Goal: Check status: Check status

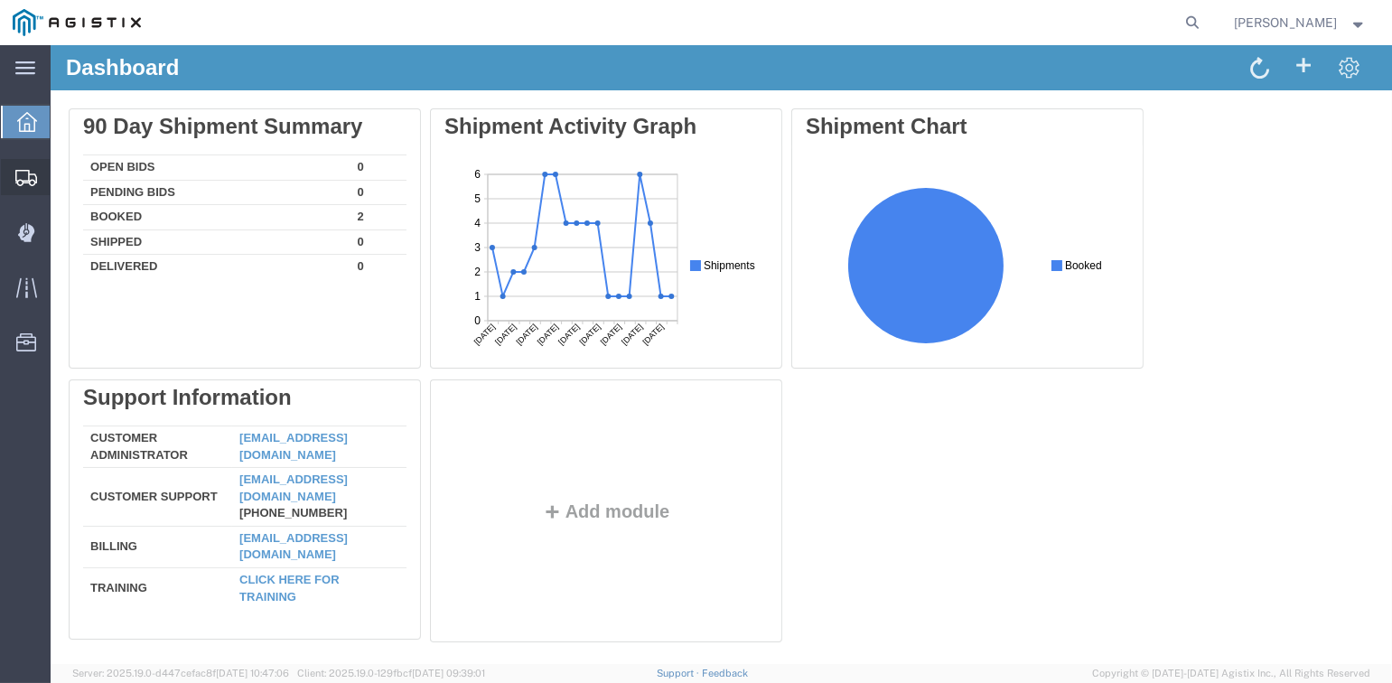
click at [62, 171] on span "Shipments" at bounding box center [56, 177] width 13 height 36
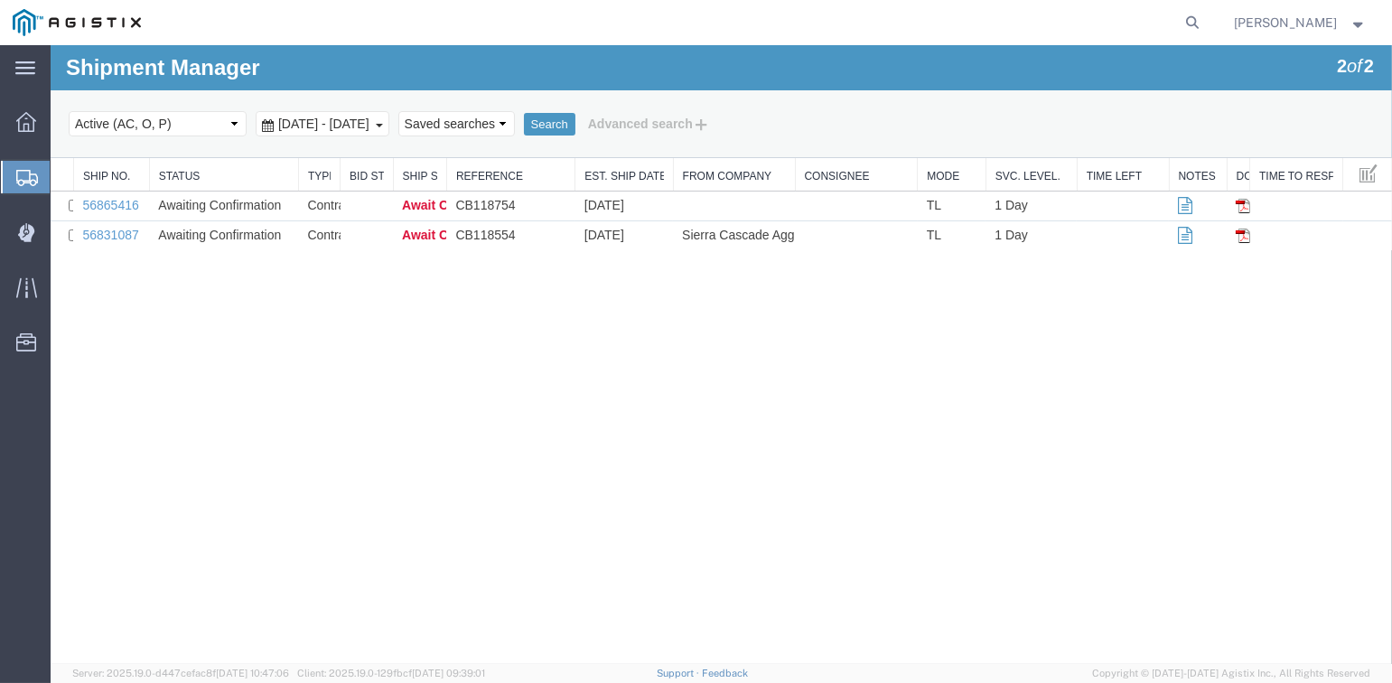
click at [1287, 27] on span "[PERSON_NAME]" at bounding box center [1285, 23] width 103 height 20
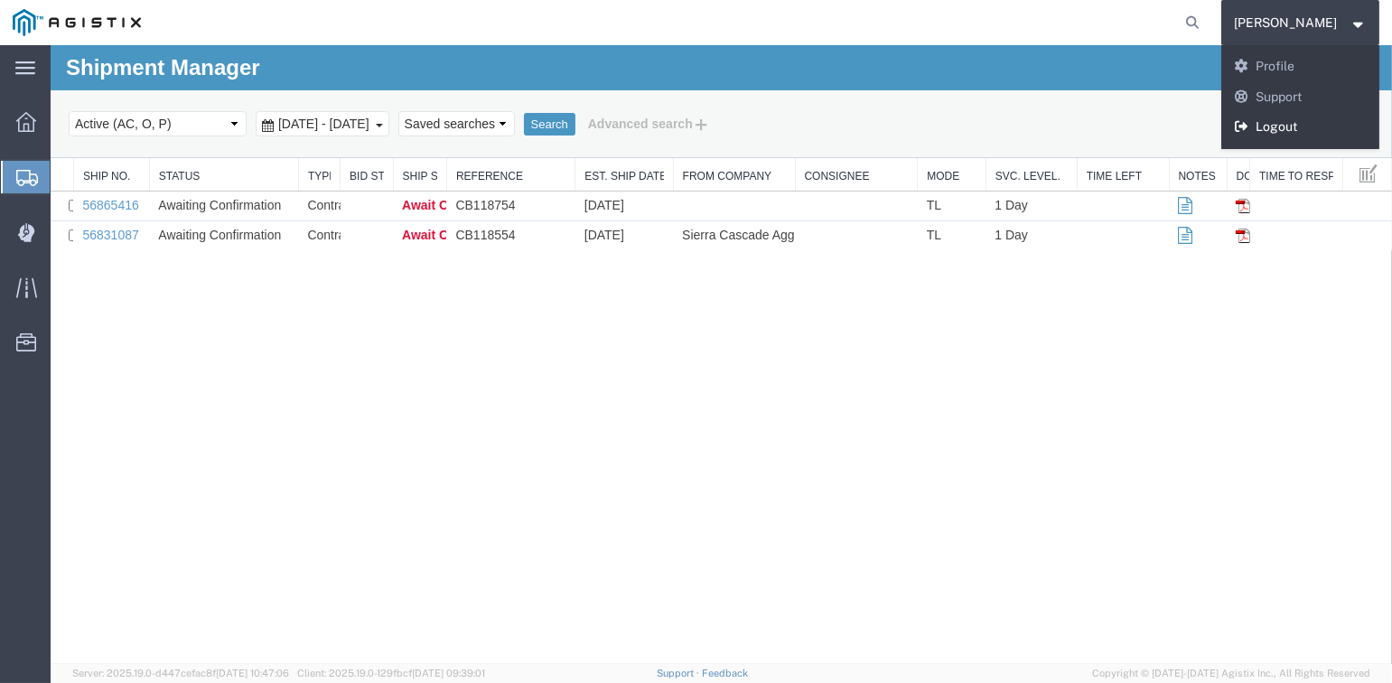
click at [1275, 130] on link "Logout" at bounding box center [1300, 127] width 159 height 31
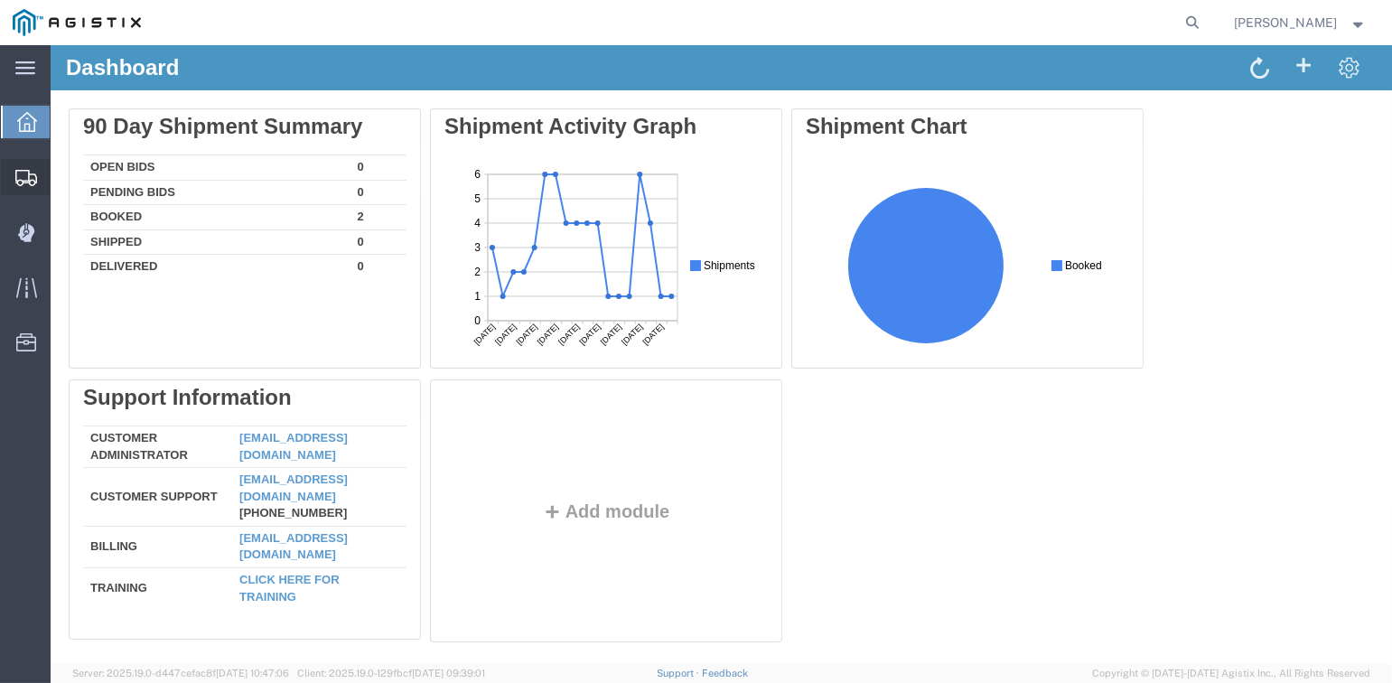
click at [62, 172] on span "Shipments" at bounding box center [56, 177] width 13 height 36
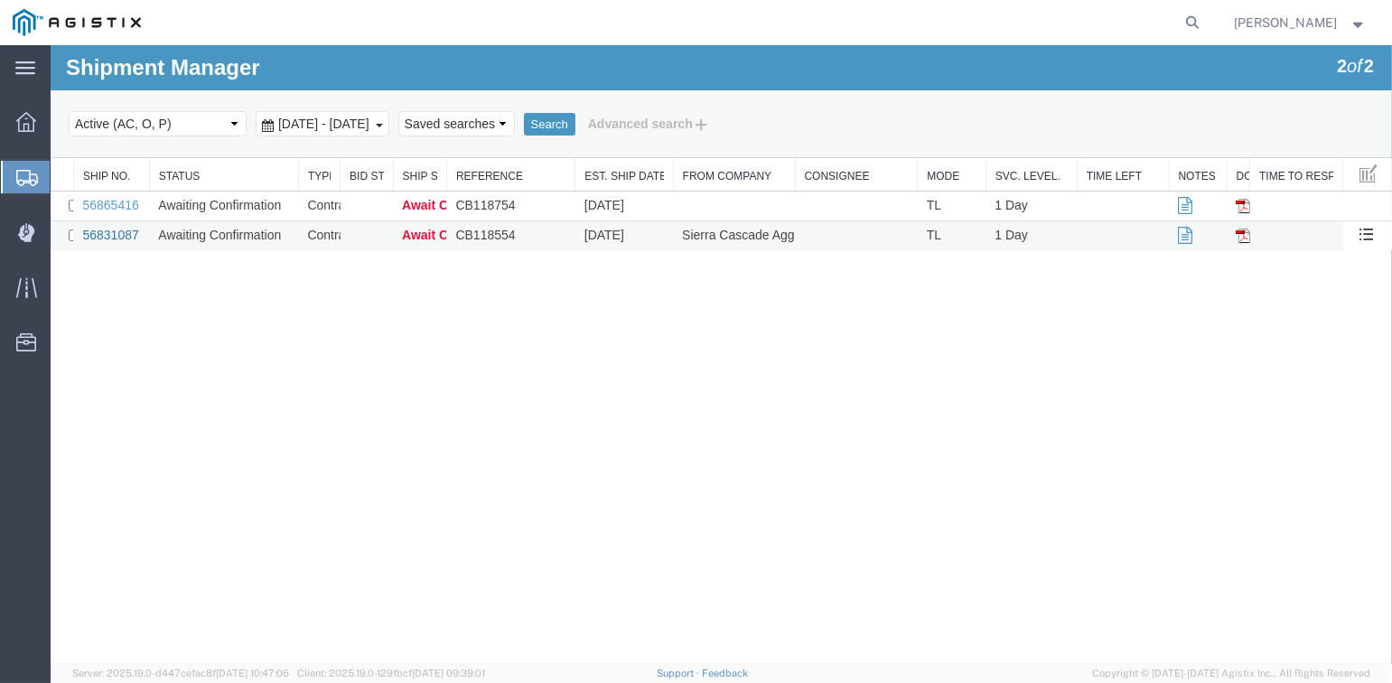
click at [116, 236] on link "56831087" at bounding box center [110, 235] width 56 height 14
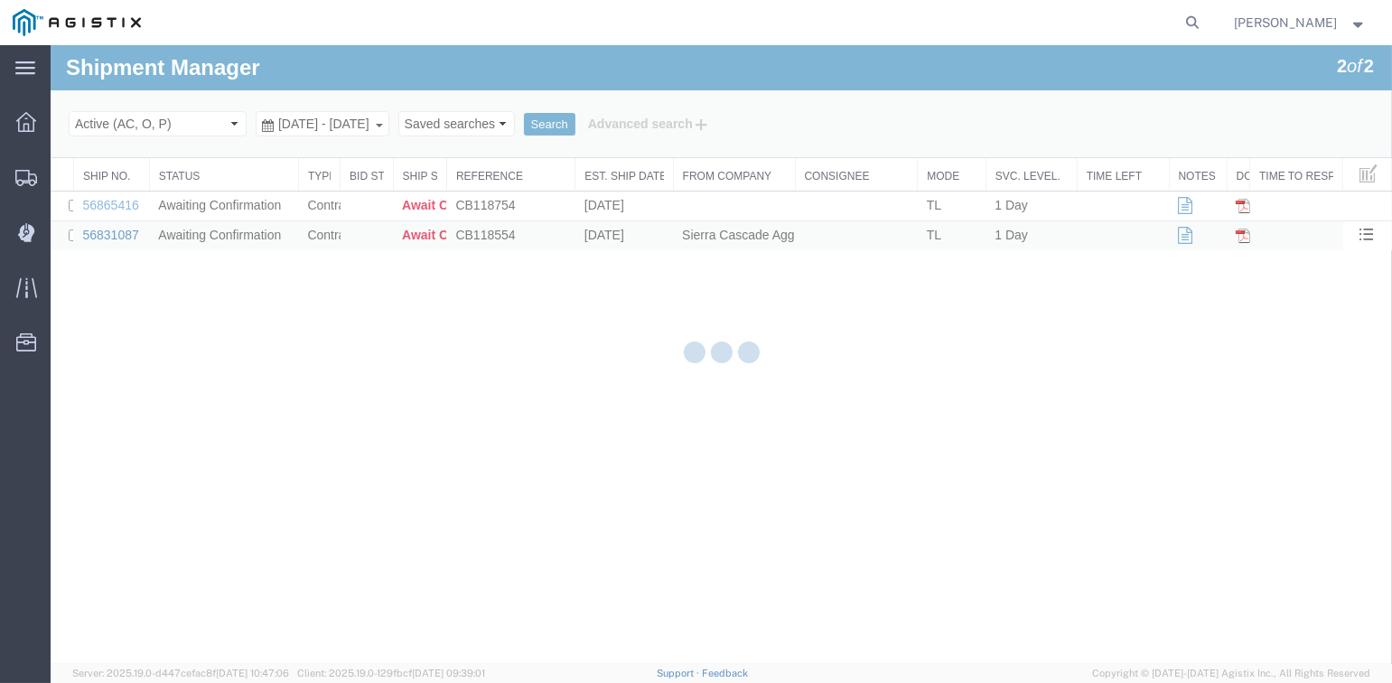
click at [116, 236] on div at bounding box center [721, 354] width 1341 height 619
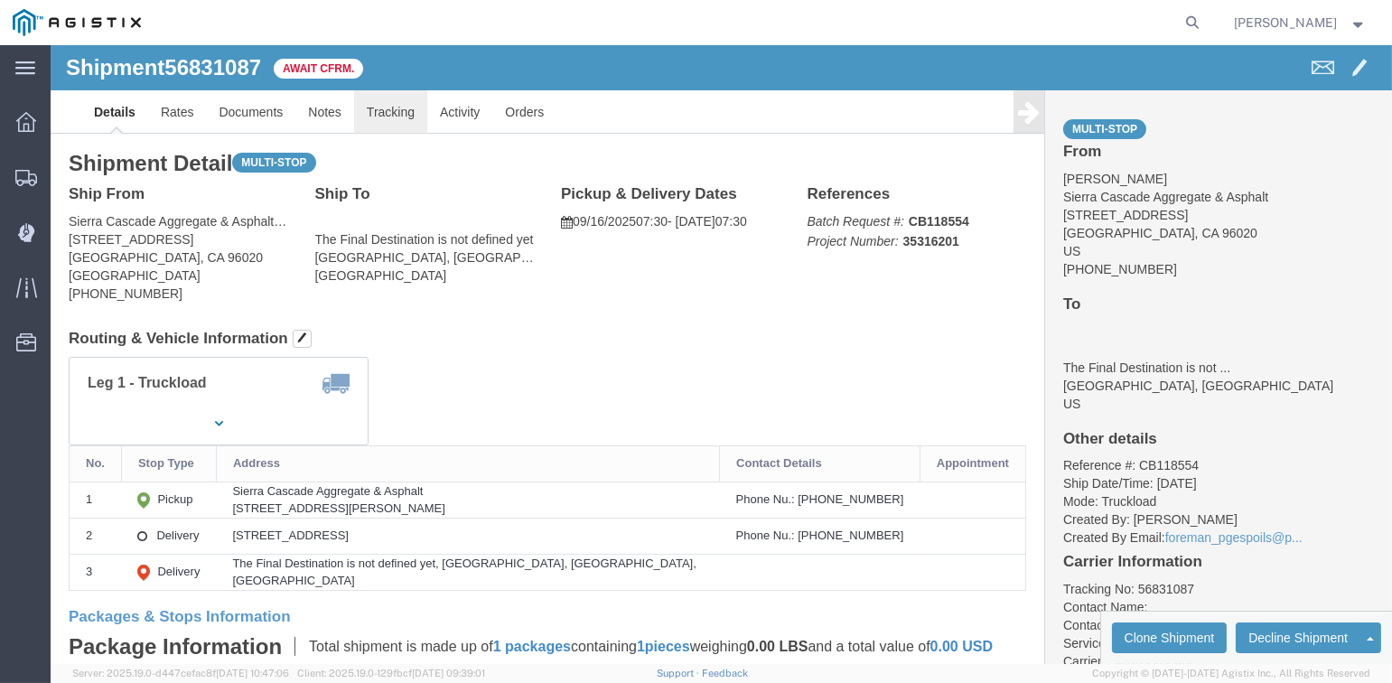
click link "Tracking"
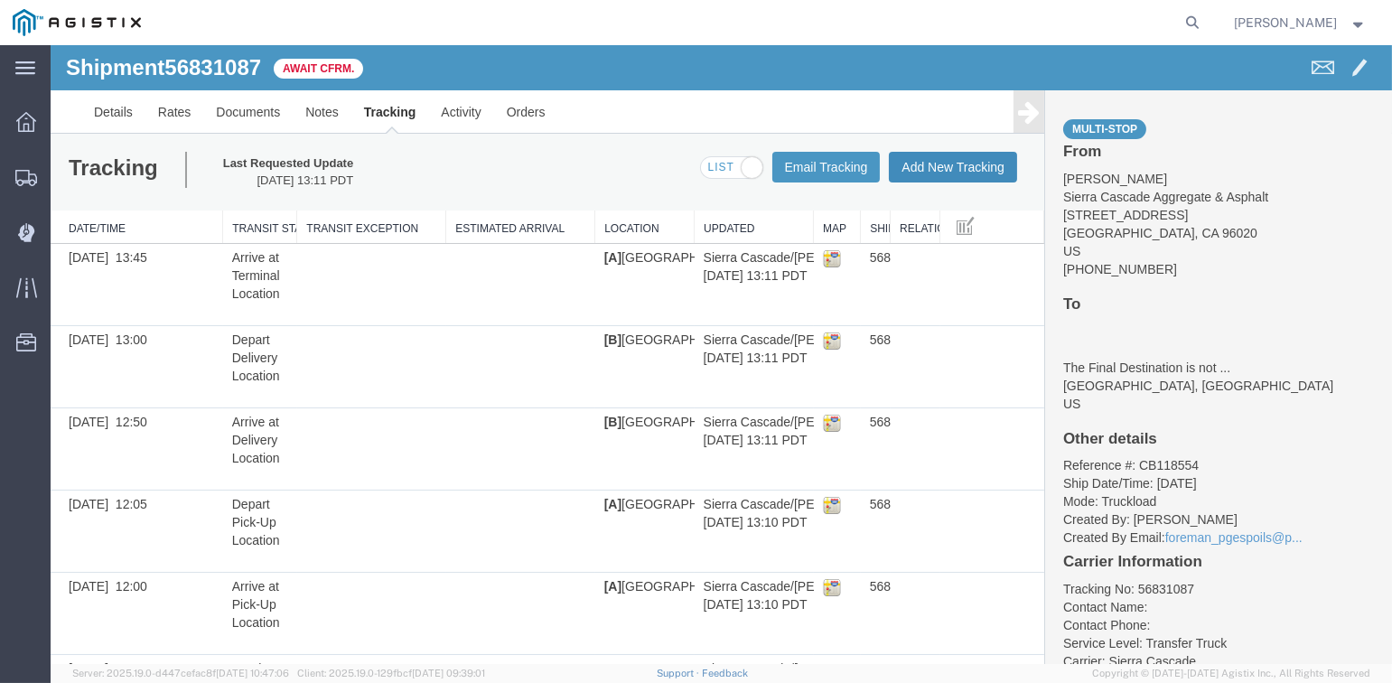
click at [931, 169] on button "Add New Tracking" at bounding box center [953, 167] width 128 height 31
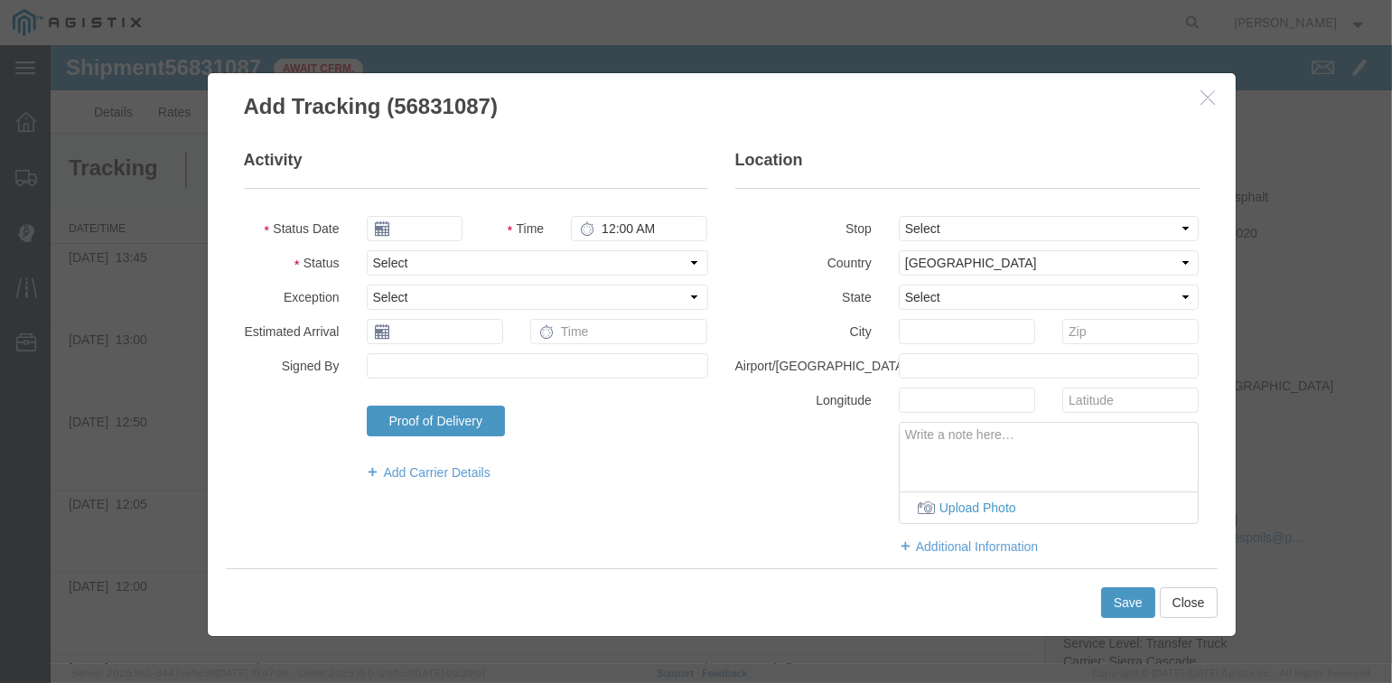
type input "09/19/2025"
type input "10:00 AM"
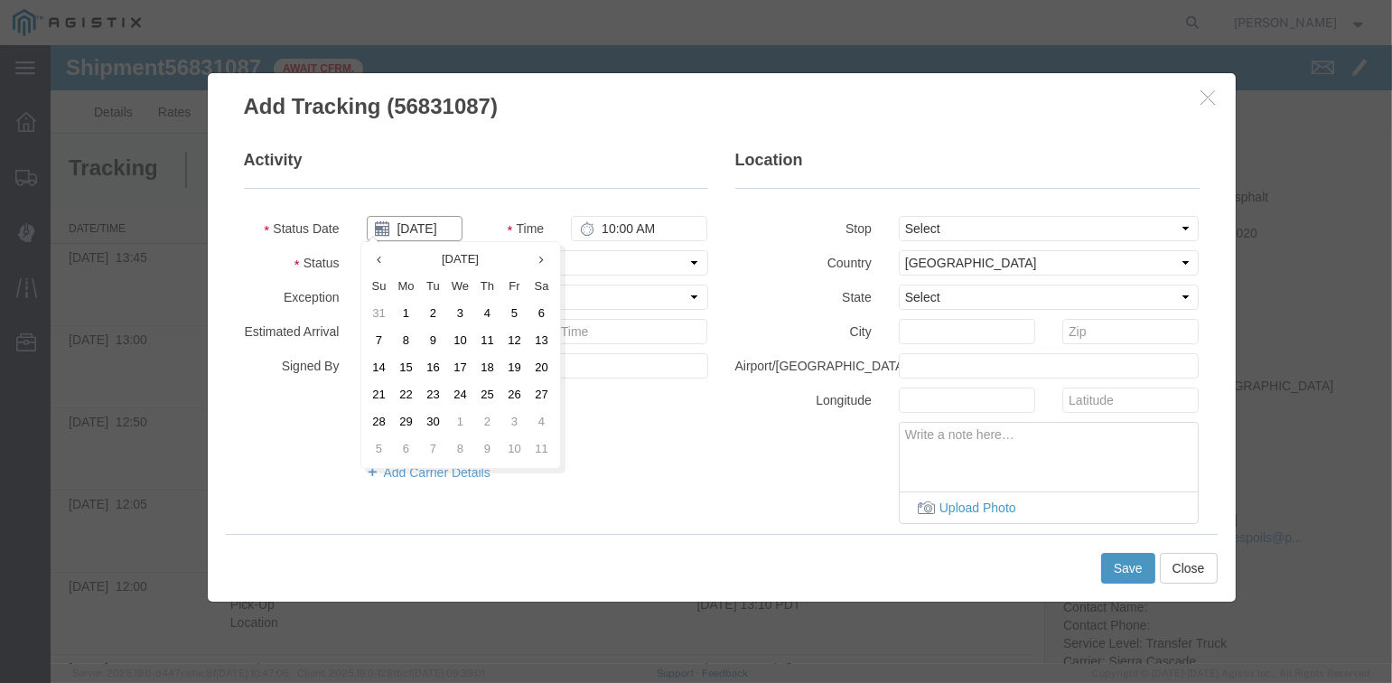
click at [427, 227] on input "09/19/2025" at bounding box center [415, 228] width 96 height 25
click at [429, 366] on td "16" at bounding box center [433, 368] width 27 height 27
type input "09/16/2025"
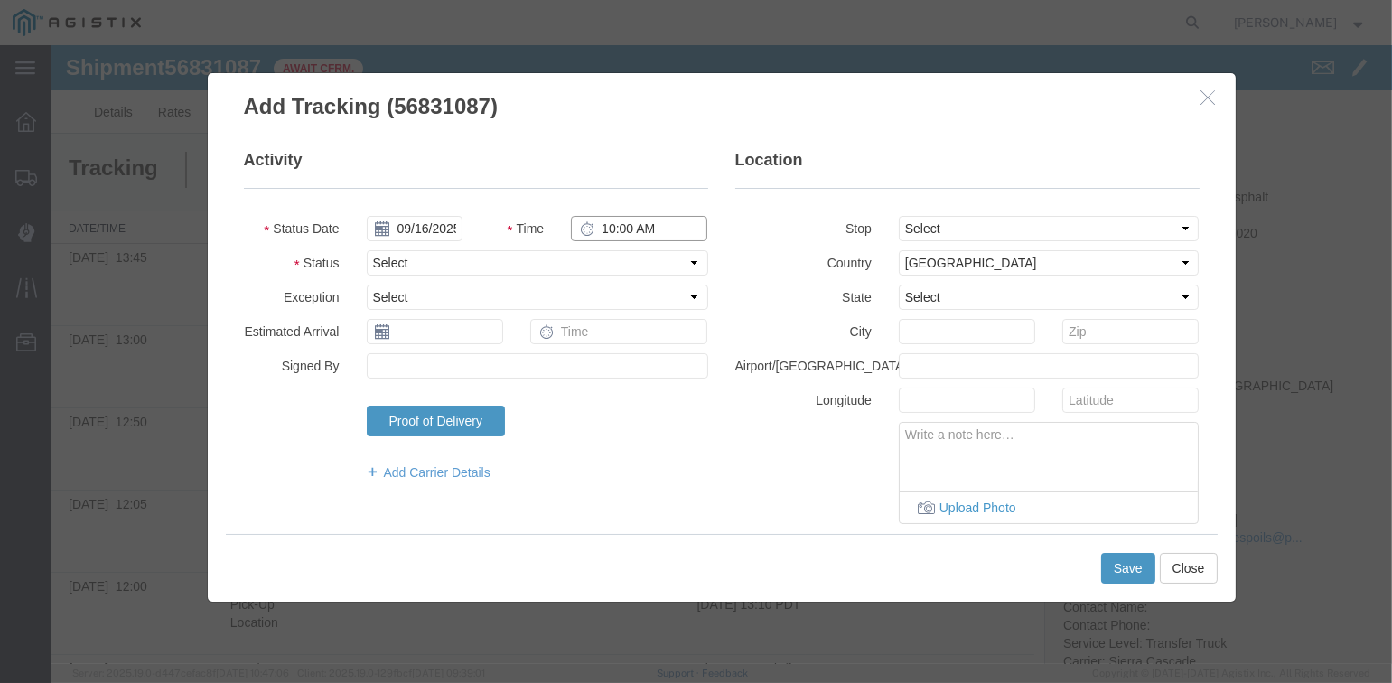
click at [605, 230] on input "10:00 AM" at bounding box center [639, 228] width 136 height 25
type input "1:45 PM"
click at [388, 260] on select "Select Arrival Notice Available Arrival Notice Imported Arrive at Delivery Loca…" at bounding box center [537, 262] width 341 height 25
select select "DELIVRED"
click at [367, 250] on select "Select Arrival Notice Available Arrival Notice Imported Arrive at Delivery Loca…" at bounding box center [537, 262] width 341 height 25
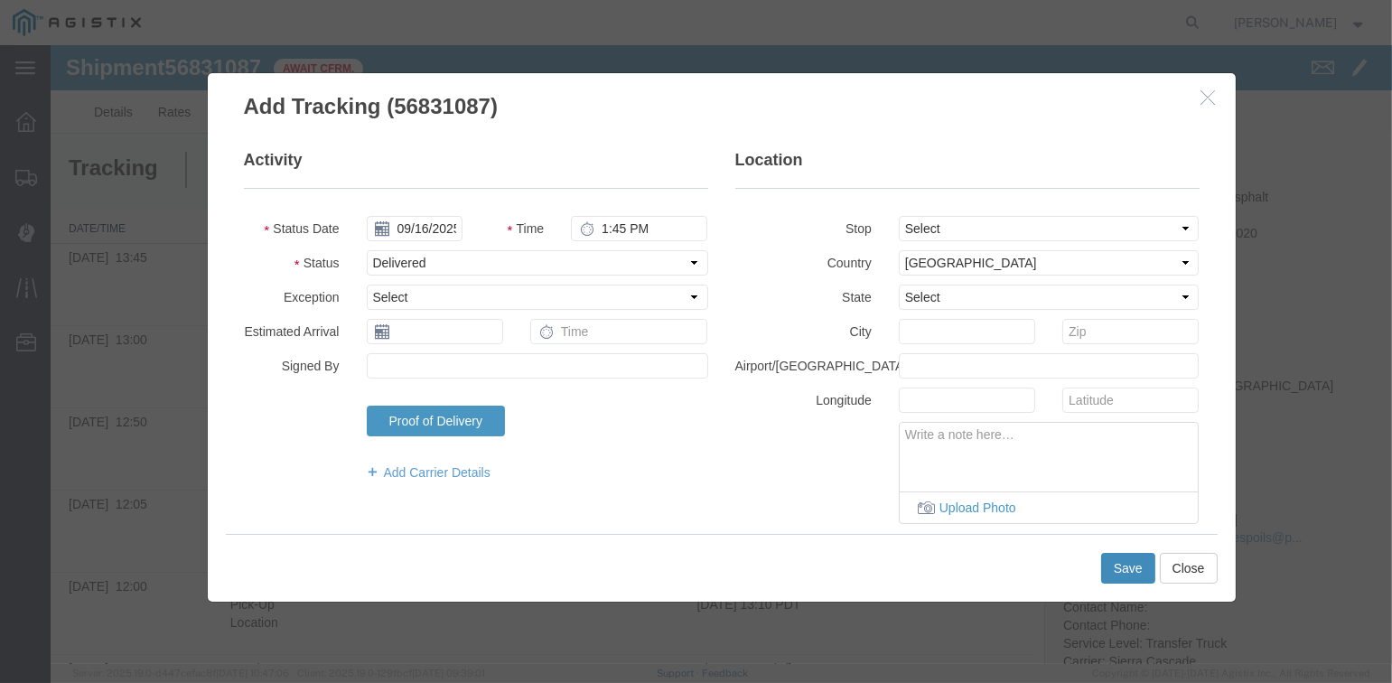
click at [1123, 571] on button "Save" at bounding box center [1128, 568] width 54 height 31
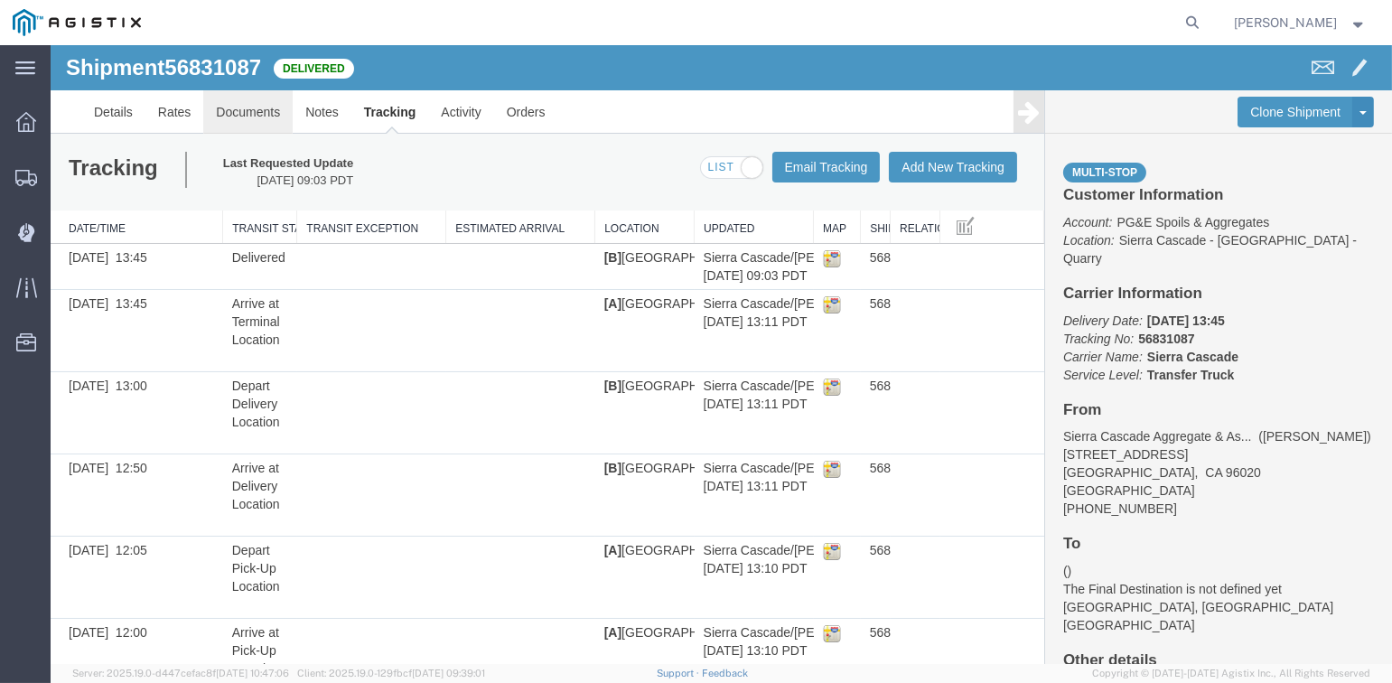
click at [263, 114] on link "Documents" at bounding box center [247, 111] width 89 height 43
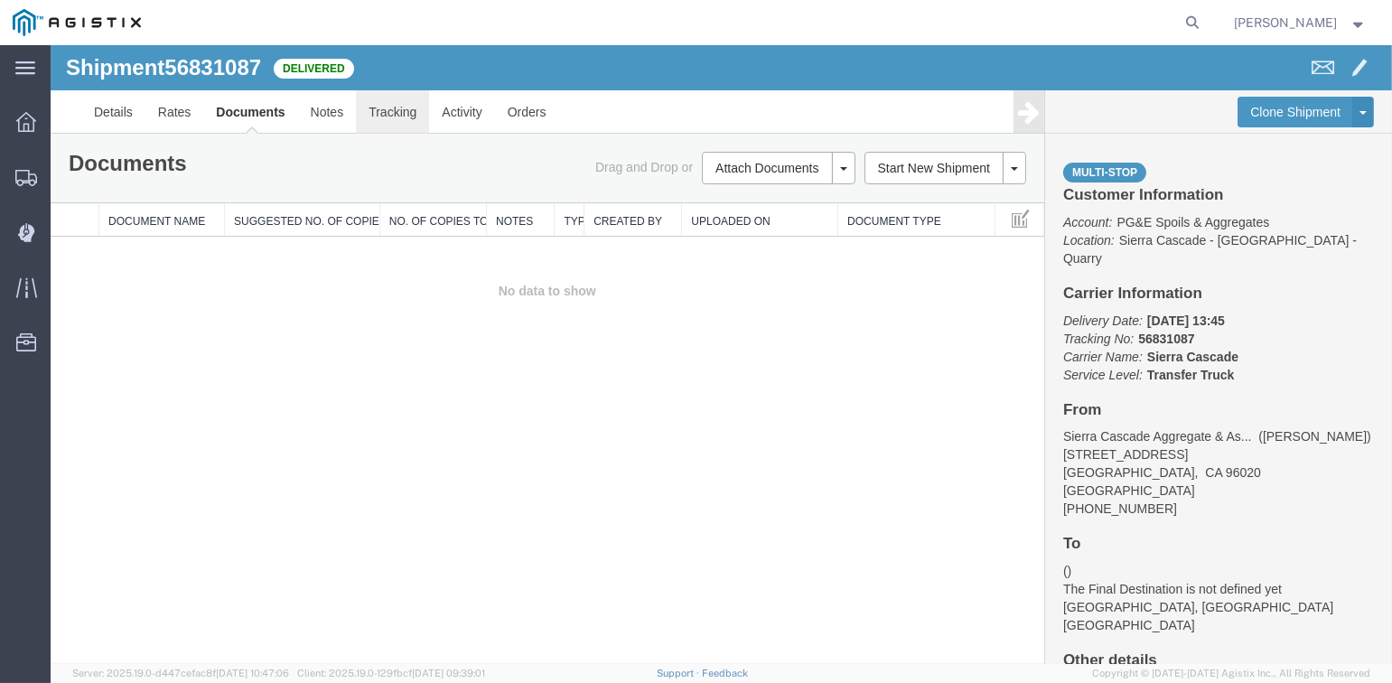
click at [395, 115] on link "Tracking" at bounding box center [392, 111] width 73 height 43
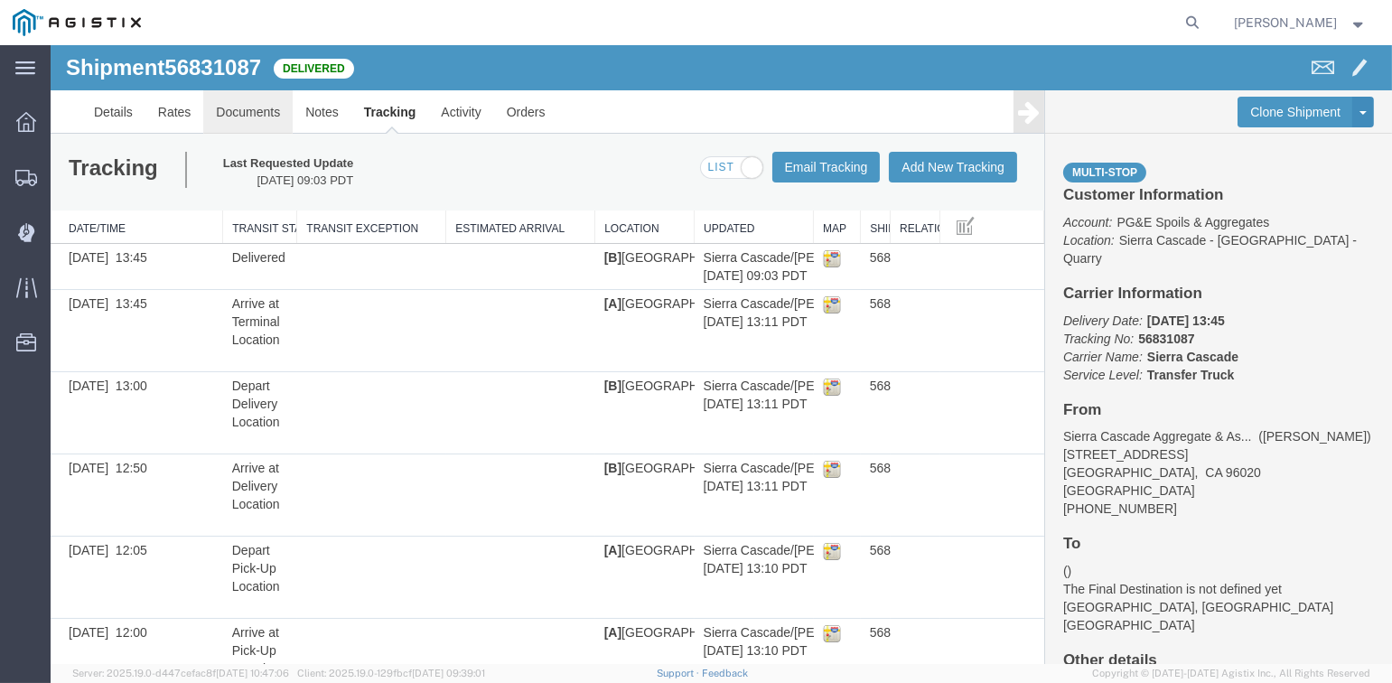
click at [262, 115] on link "Documents" at bounding box center [247, 111] width 89 height 43
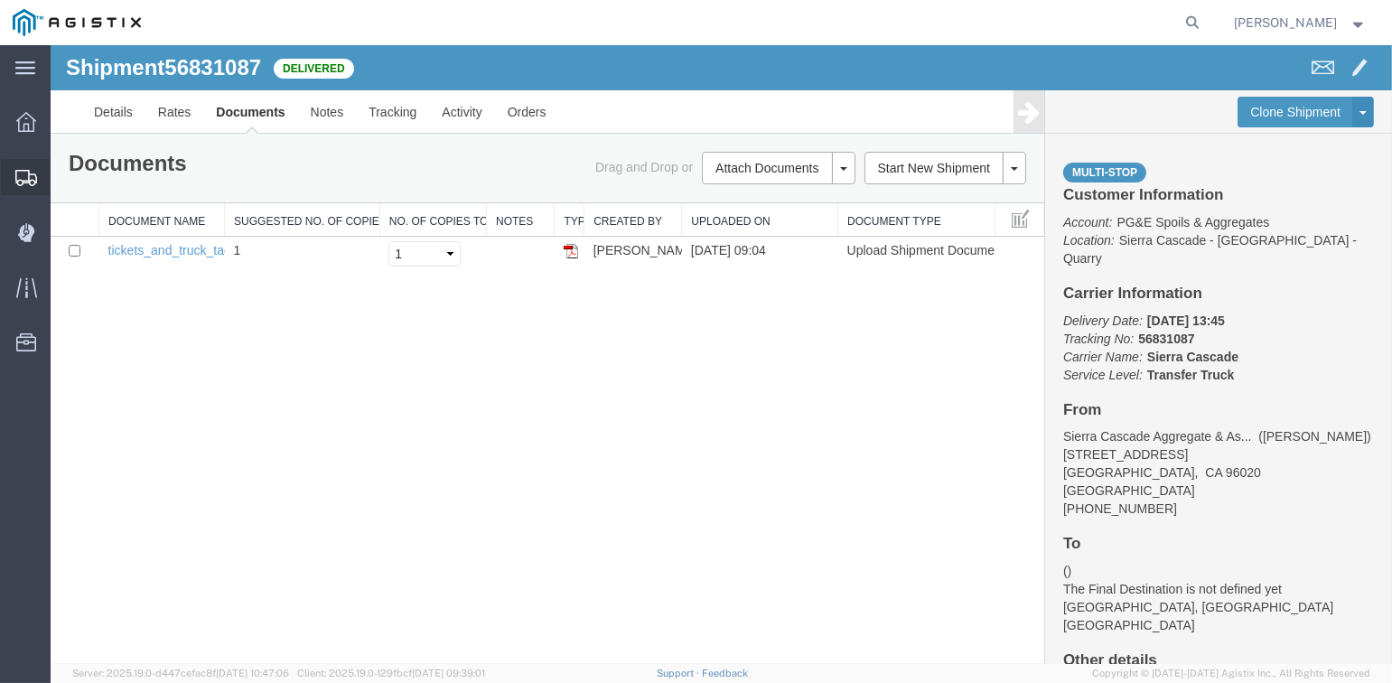
click at [62, 179] on span "Shipments" at bounding box center [56, 177] width 13 height 36
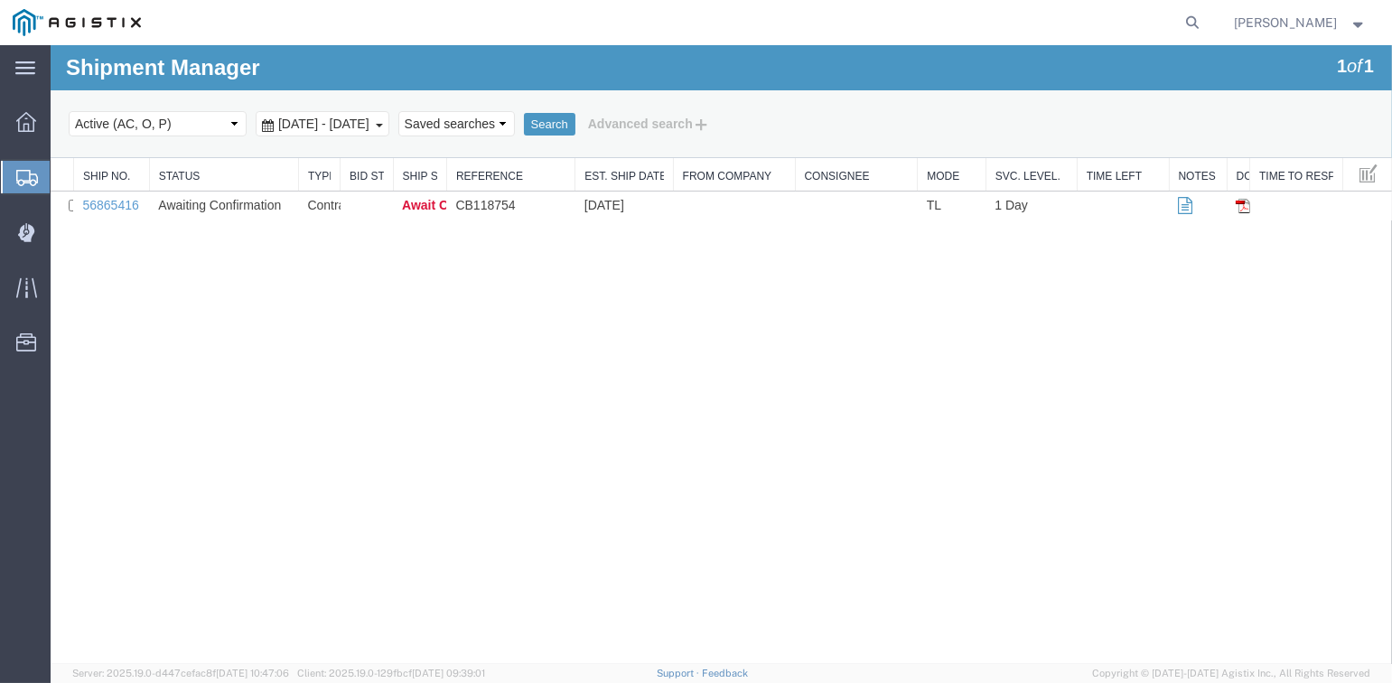
click at [1334, 22] on span "[PERSON_NAME]" at bounding box center [1285, 23] width 103 height 20
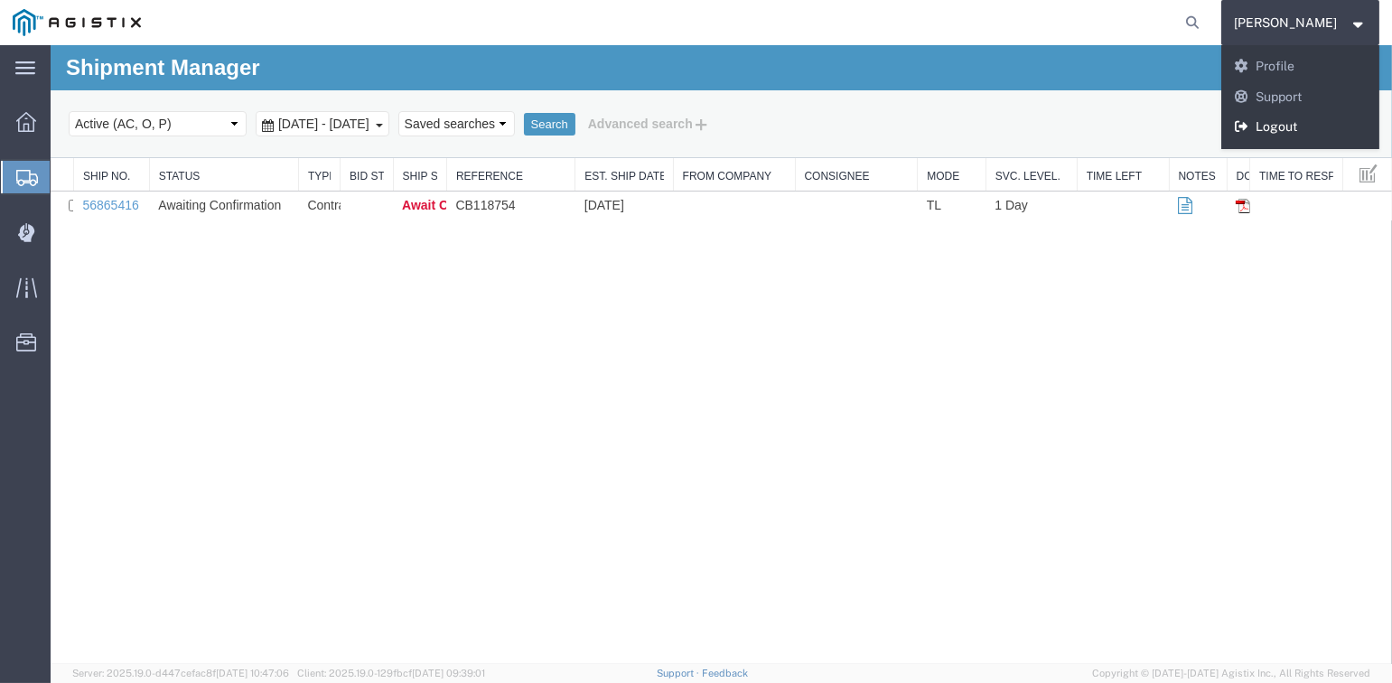
click at [1271, 124] on link "Logout" at bounding box center [1300, 127] width 159 height 31
